Goal: Information Seeking & Learning: Learn about a topic

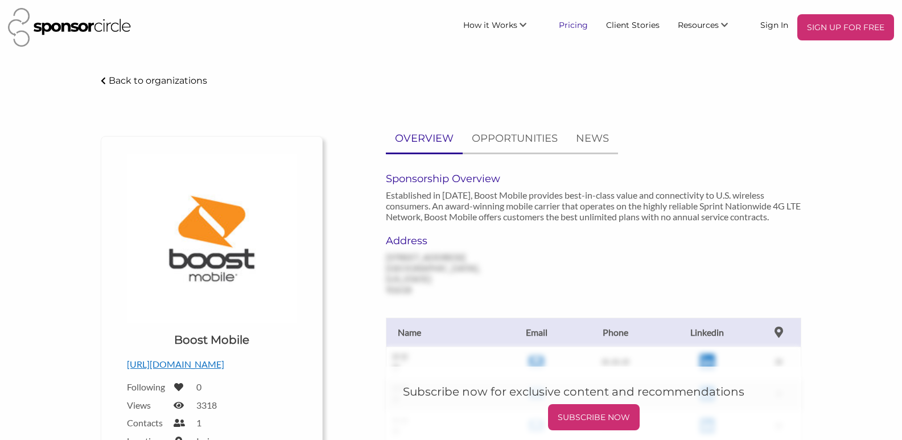
click at [570, 23] on link "Pricing" at bounding box center [573, 24] width 47 height 20
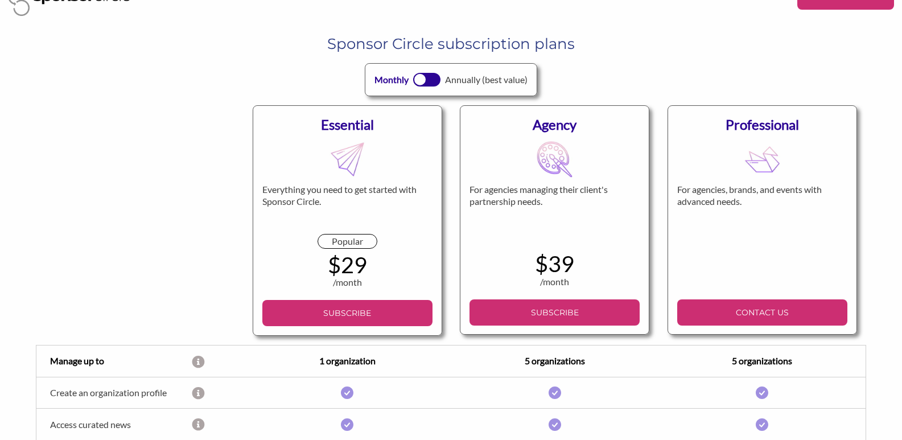
scroll to position [57, 0]
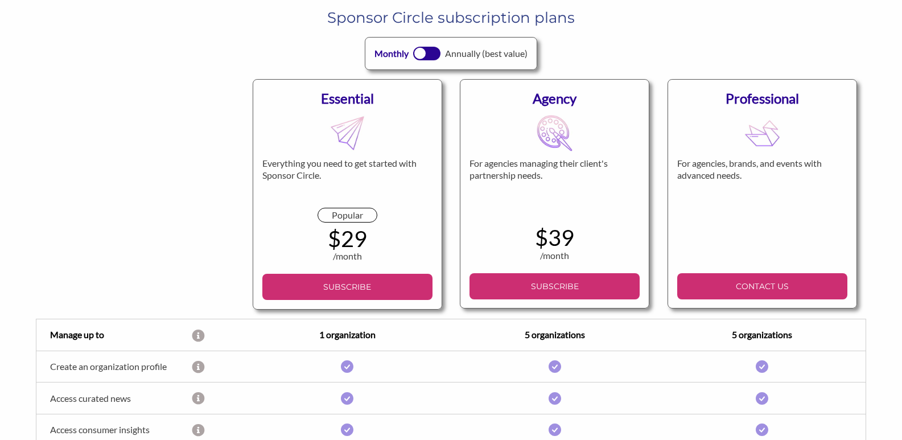
click at [421, 57] on div at bounding box center [420, 54] width 12 height 12
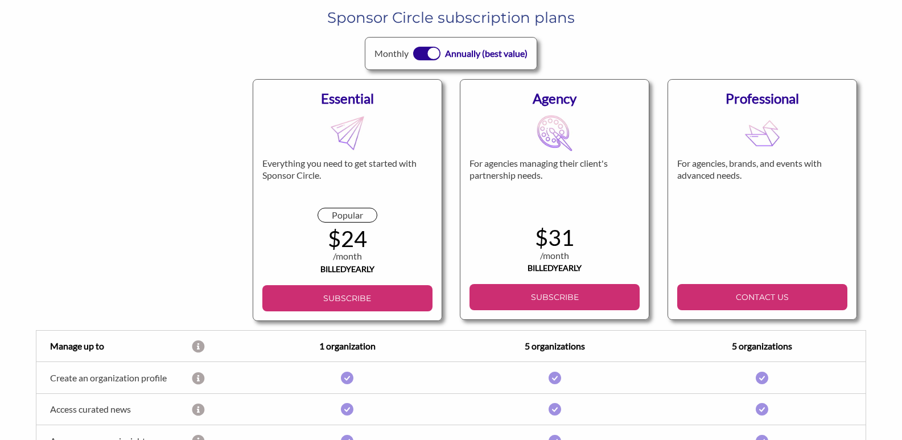
click at [437, 53] on div at bounding box center [434, 54] width 12 height 12
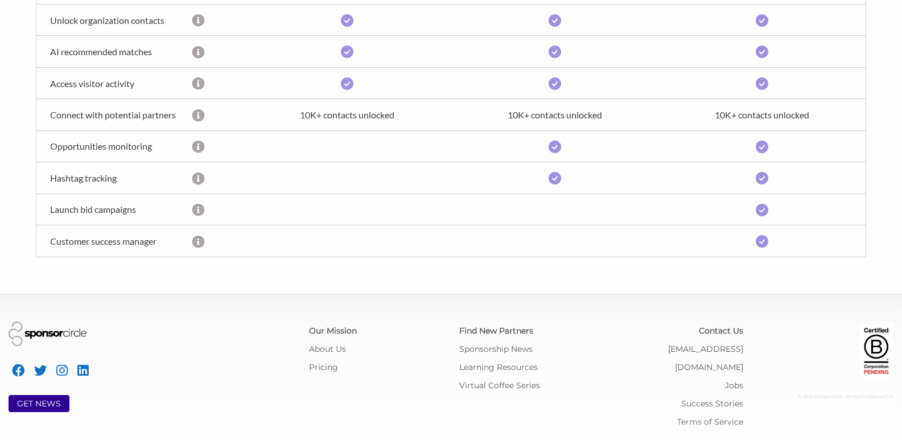
scroll to position [566, 0]
